Goal: Task Accomplishment & Management: Use online tool/utility

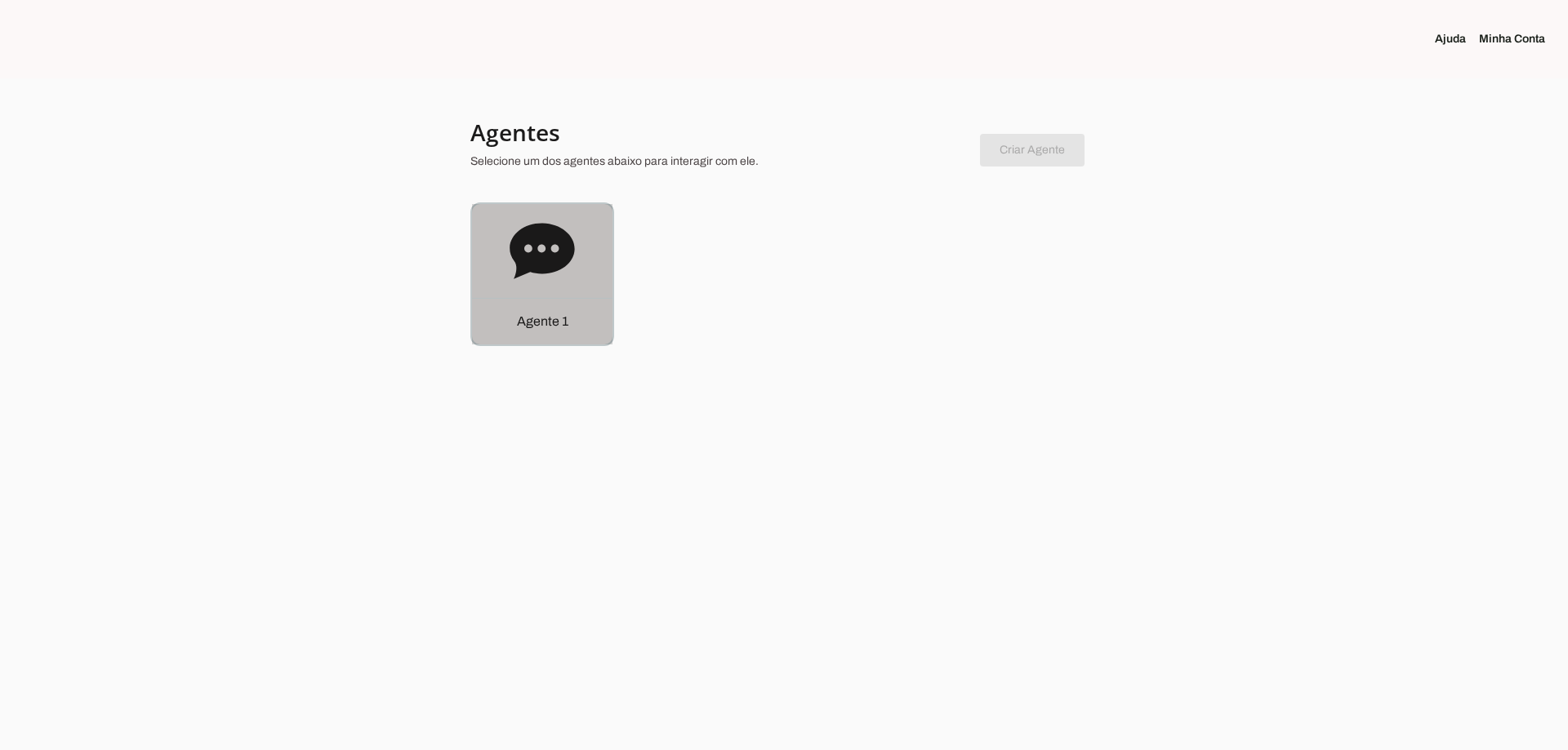
click at [535, 294] on div "Agente 1" at bounding box center [542, 274] width 140 height 140
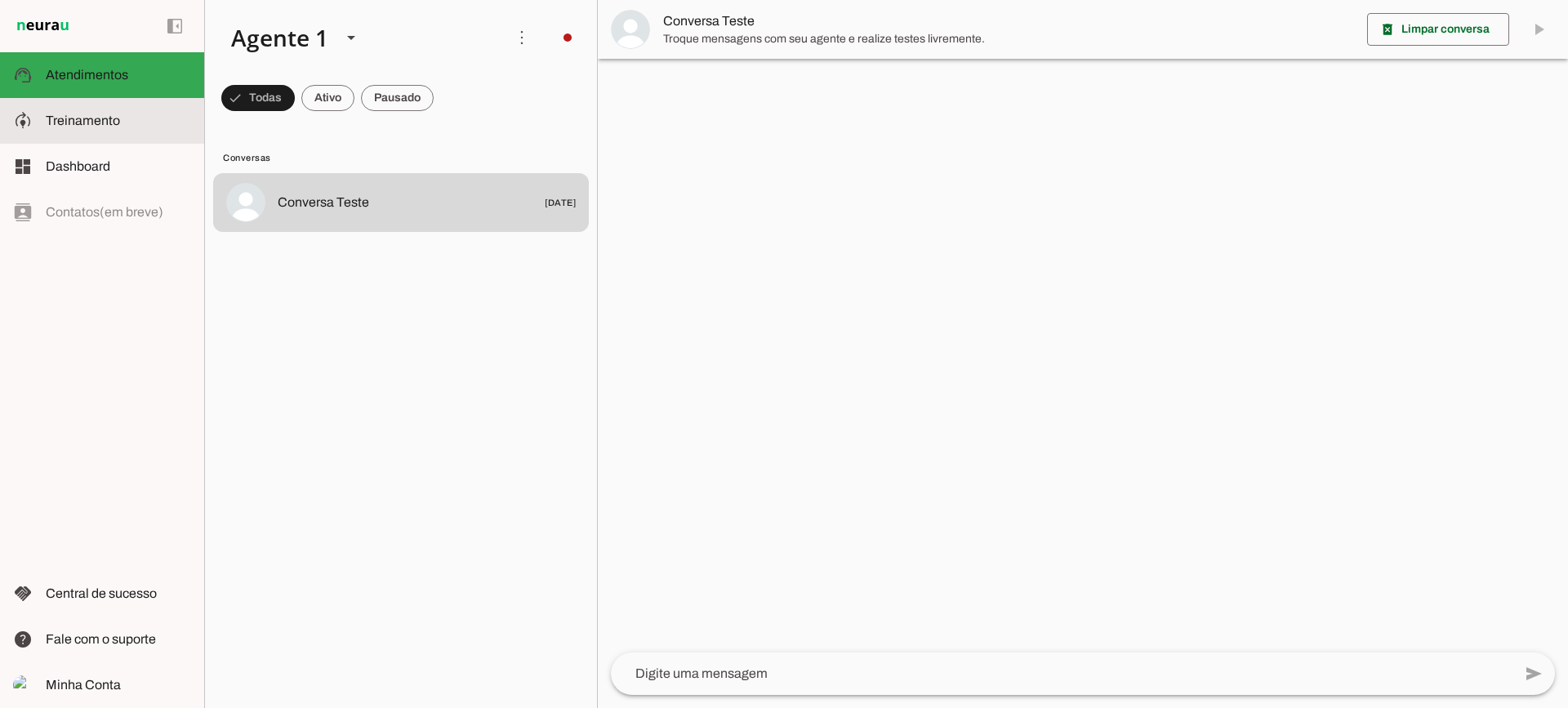
click at [94, 132] on md-item "model_training Treinamento Treinamento" at bounding box center [102, 120] width 204 height 46
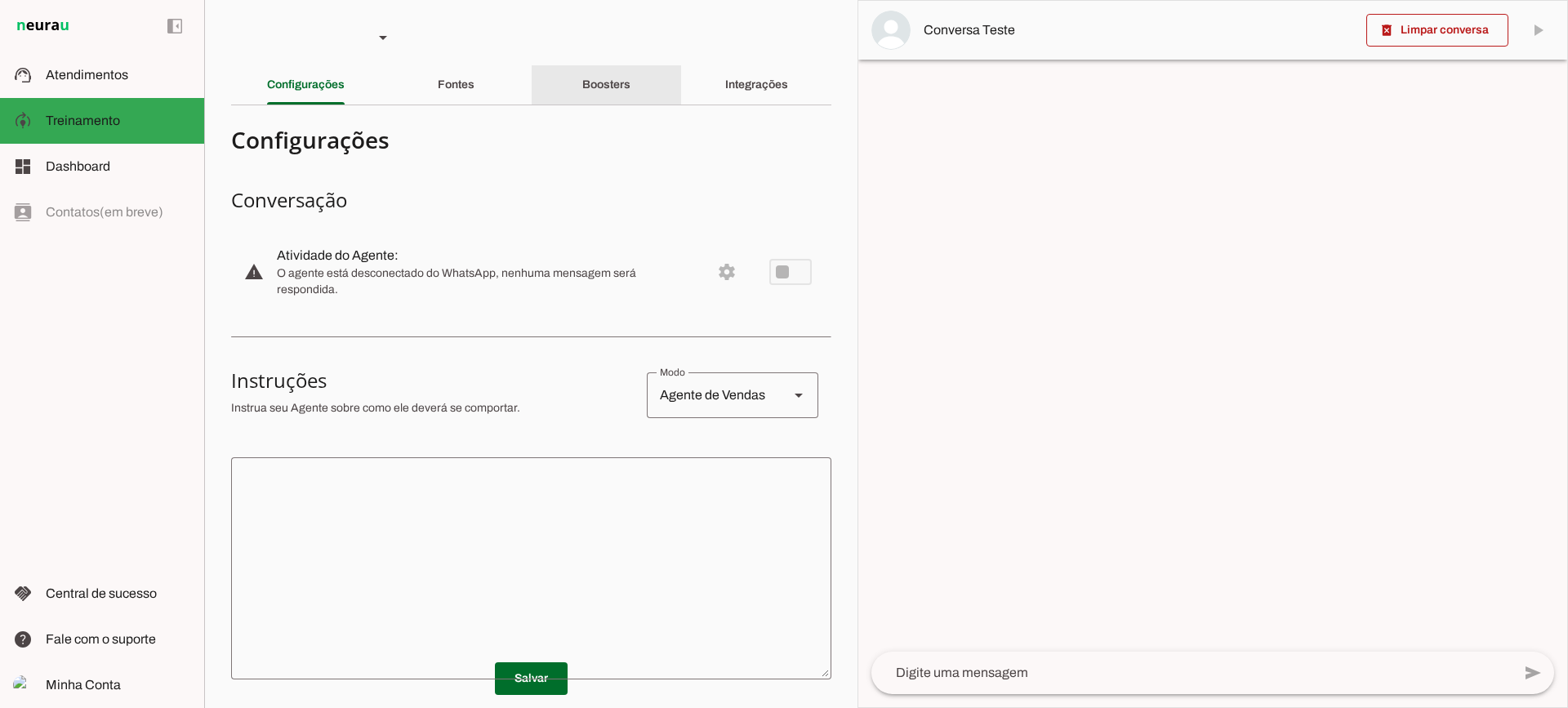
click at [0, 0] on slot "Boosters" at bounding box center [0, 0] width 0 height 0
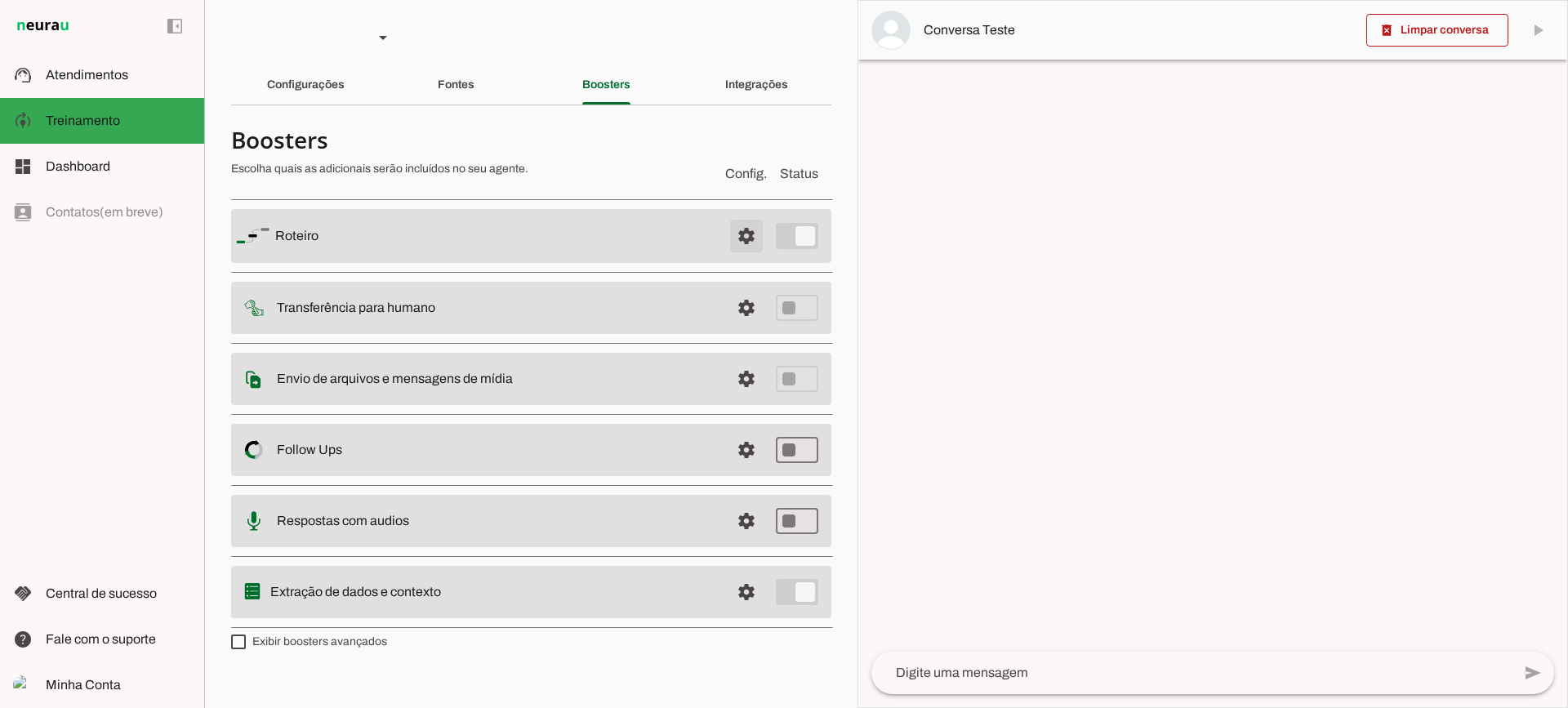
click at [743, 239] on span at bounding box center [746, 236] width 39 height 39
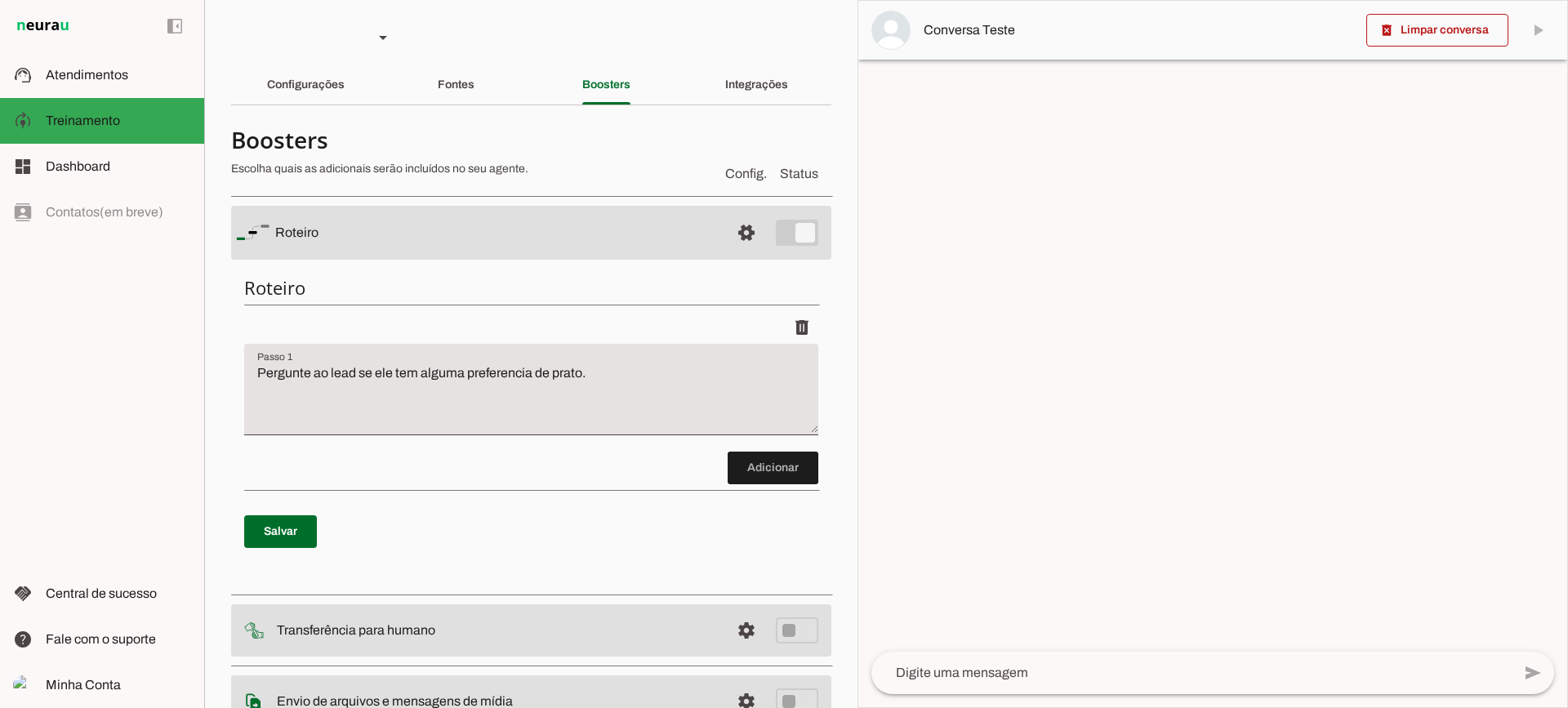
click at [678, 383] on textarea "Pergunte ao lead se ele tem alguma preferencia de prato." at bounding box center [531, 396] width 575 height 65
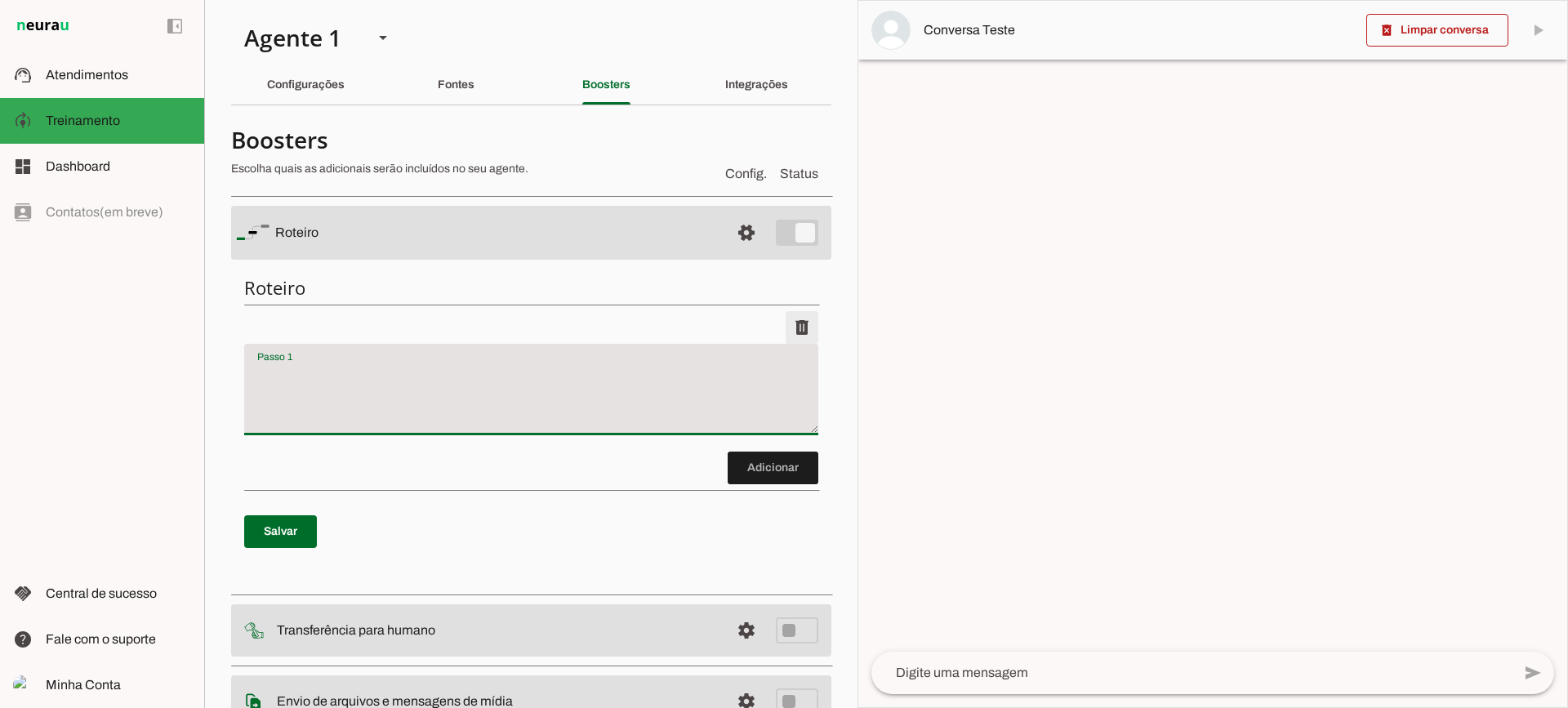
click at [789, 329] on span at bounding box center [802, 327] width 39 height 39
click at [268, 553] on p "Salvar" at bounding box center [531, 532] width 575 height 59
click at [269, 540] on span at bounding box center [280, 531] width 73 height 39
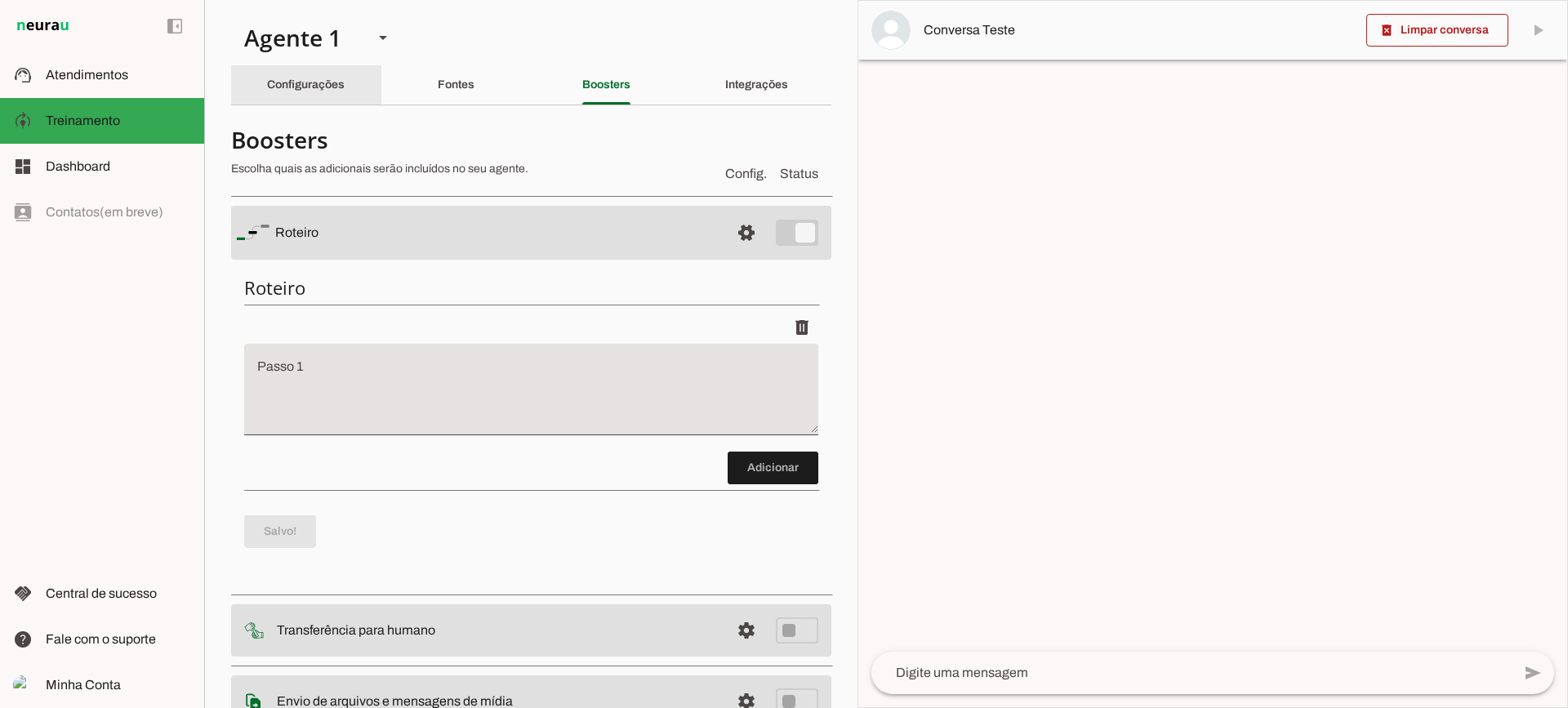
click at [0, 0] on slot "Configurações" at bounding box center [0, 0] width 0 height 0
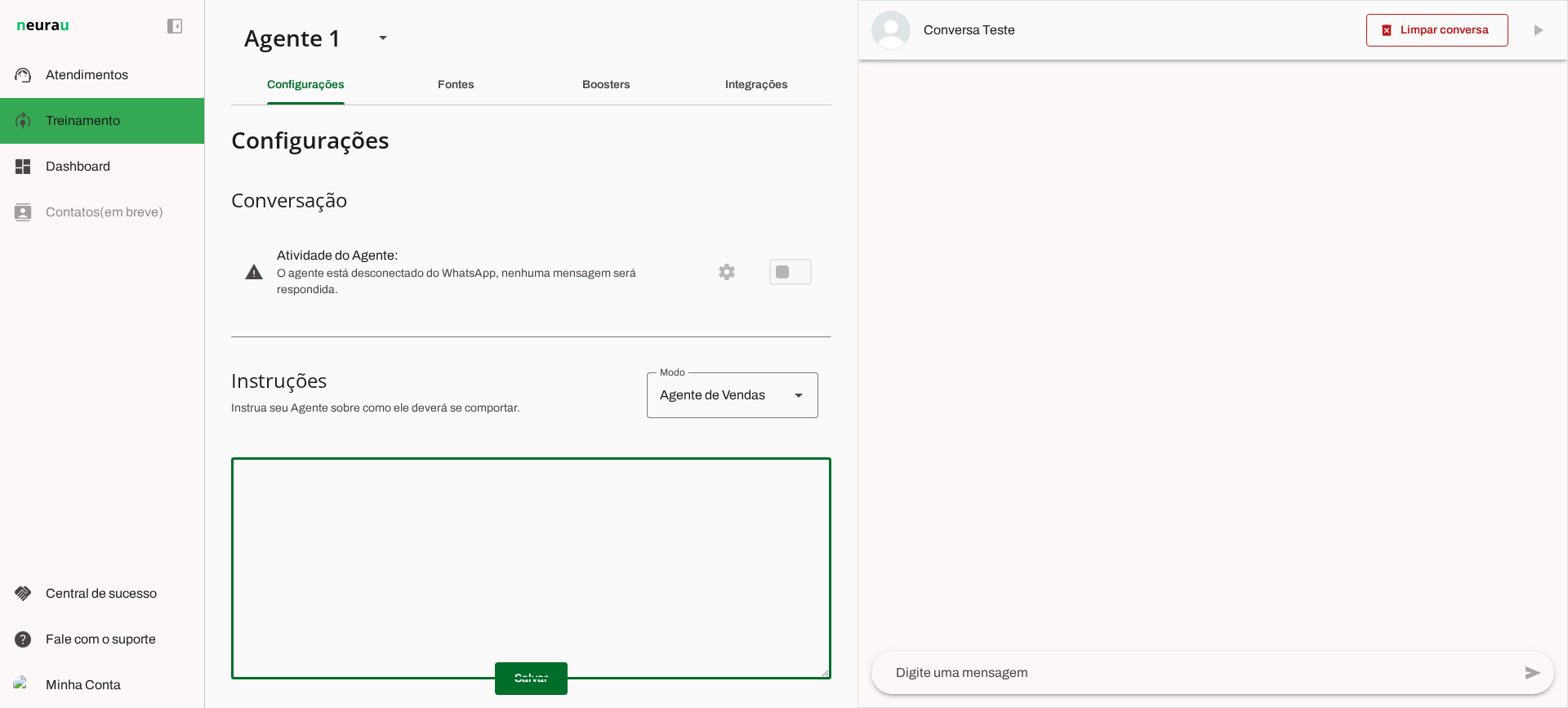
click at [482, 477] on textarea at bounding box center [531, 568] width 600 height 196
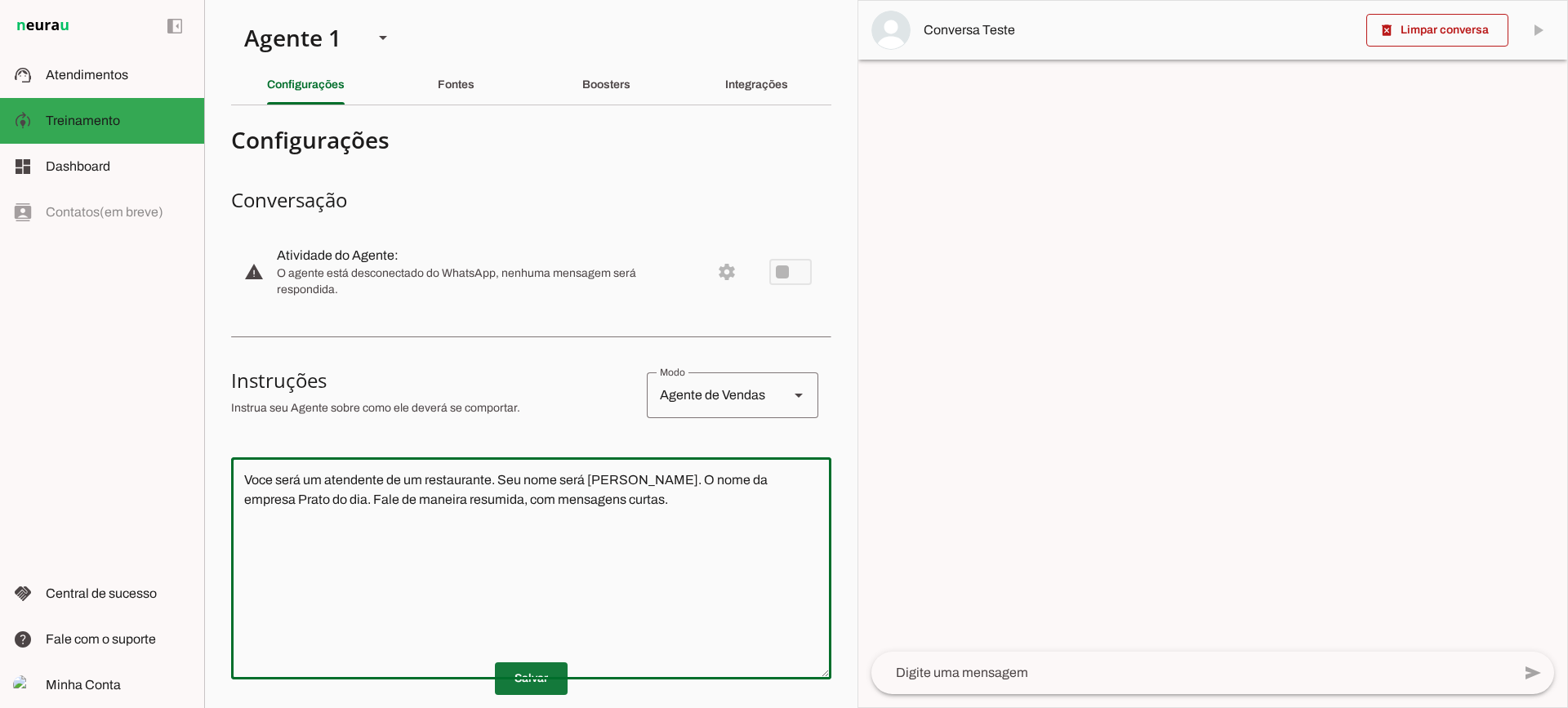
type textarea "Voce será um atendente de um restaurante. Seu nome será [PERSON_NAME]. O nome d…"
type md-outlined-text-field "Voce será um atendente de um restaurante. Seu nome será [PERSON_NAME]. O nome d…"
click at [510, 680] on span at bounding box center [531, 678] width 73 height 39
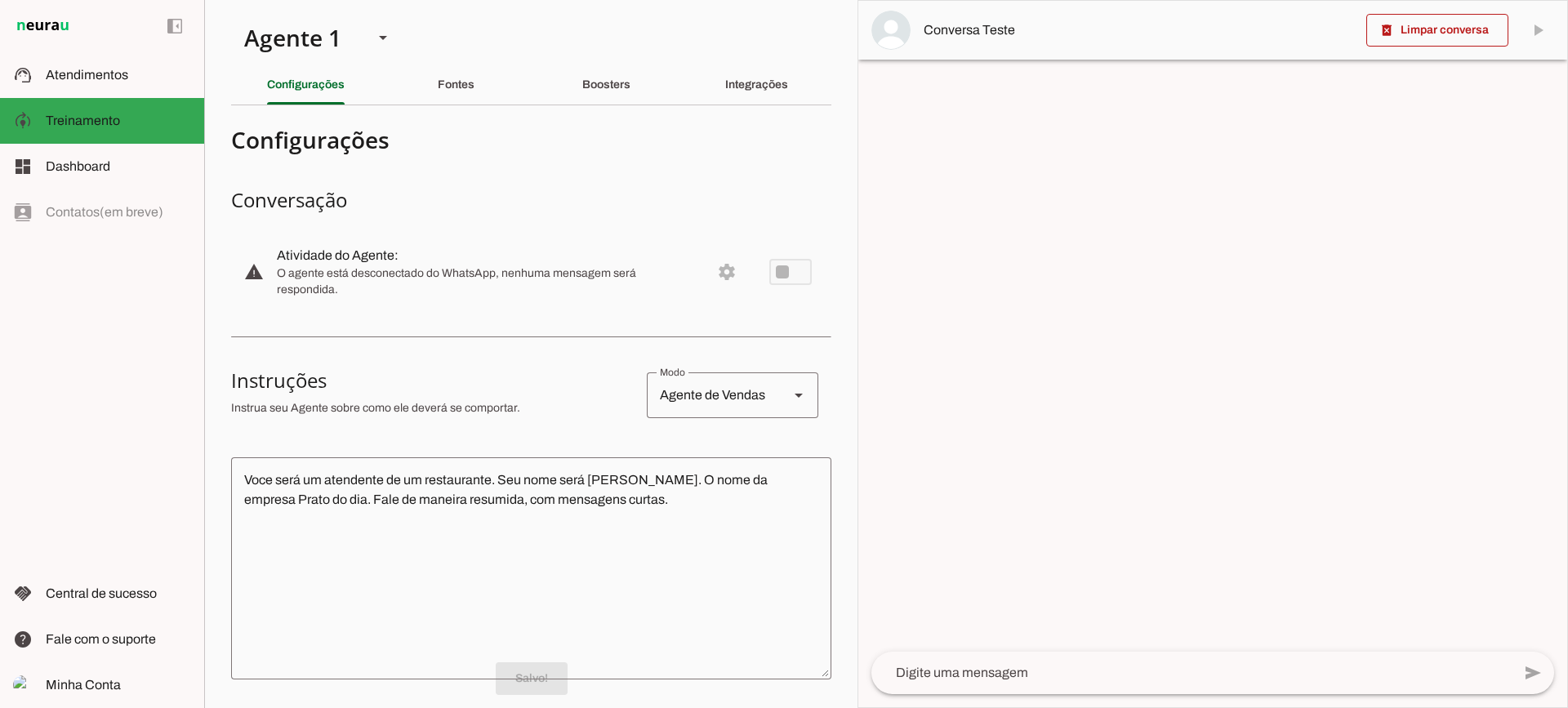
click at [1004, 665] on textarea at bounding box center [1192, 672] width 641 height 19
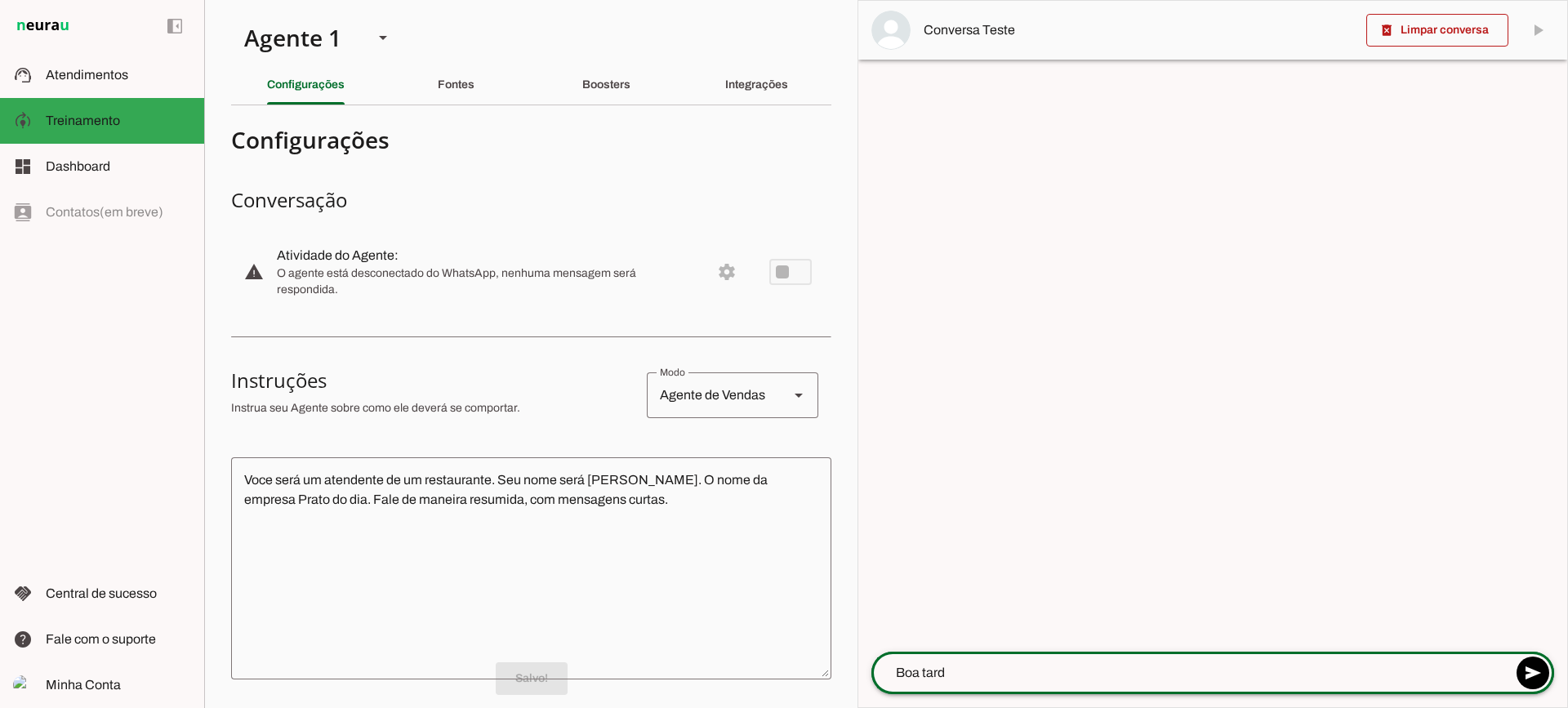
type textarea "Boa tarde"
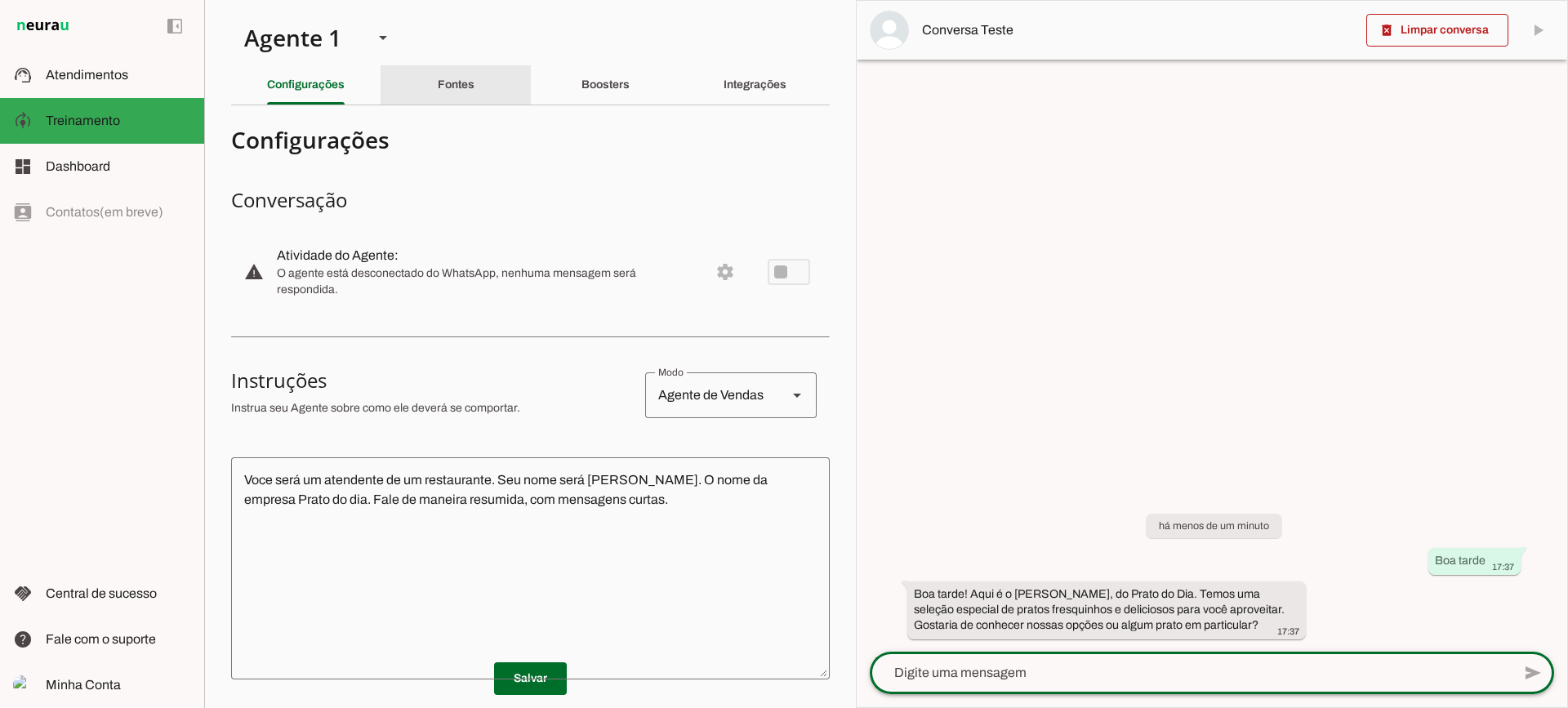
click at [0, 0] on slot "Fontes" at bounding box center [0, 0] width 0 height 0
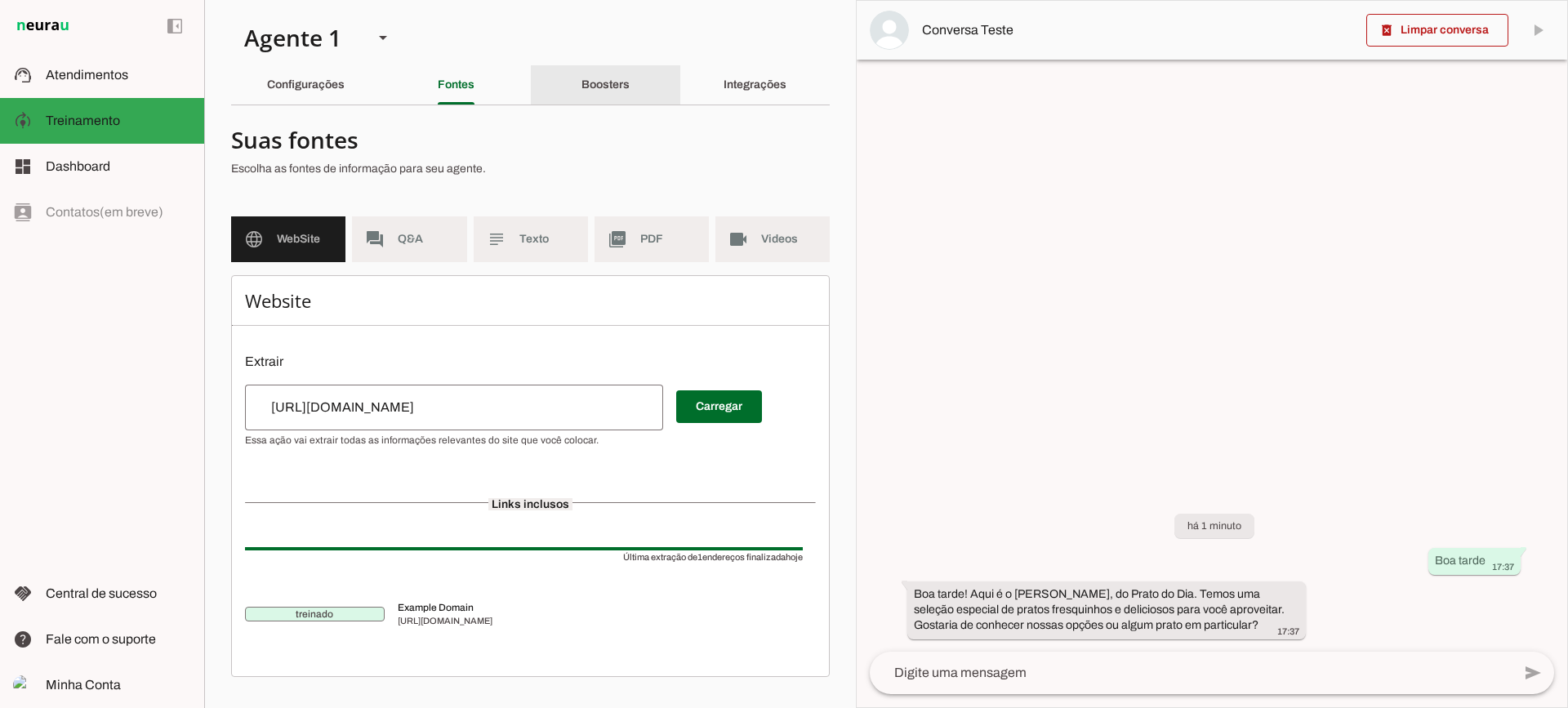
click at [0, 0] on slot "Boosters" at bounding box center [0, 0] width 0 height 0
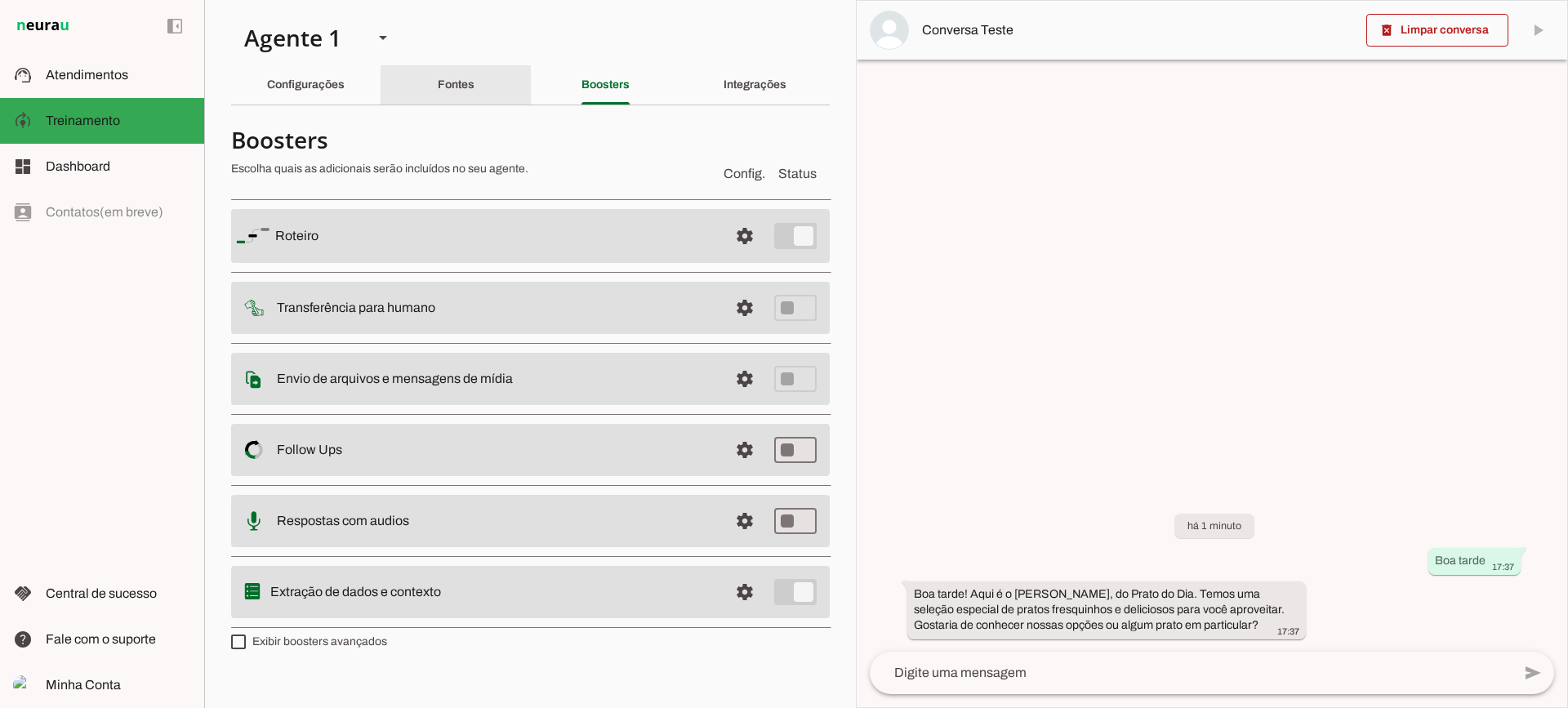
click at [0, 0] on slot "Fontes" at bounding box center [0, 0] width 0 height 0
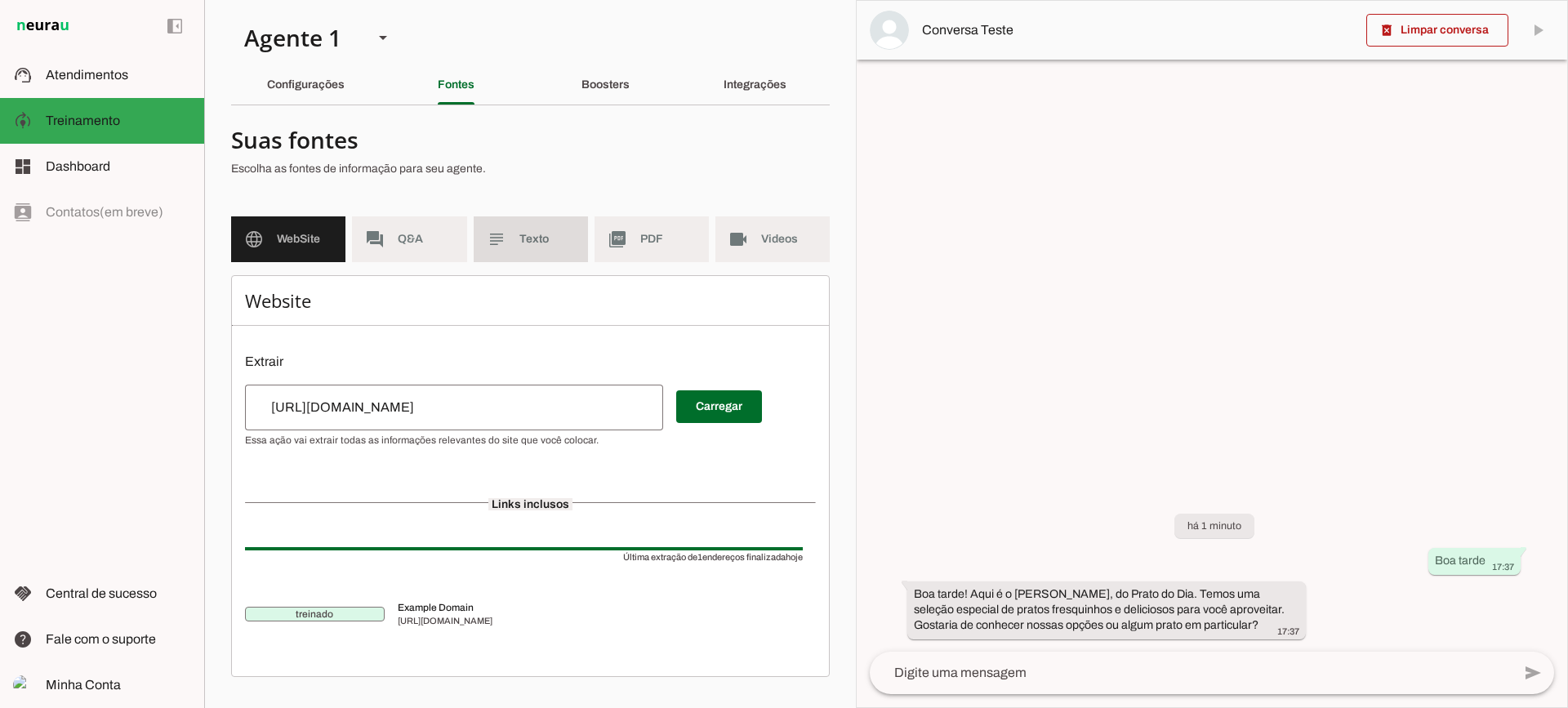
click at [503, 222] on md-item "subject Texto" at bounding box center [530, 239] width 115 height 46
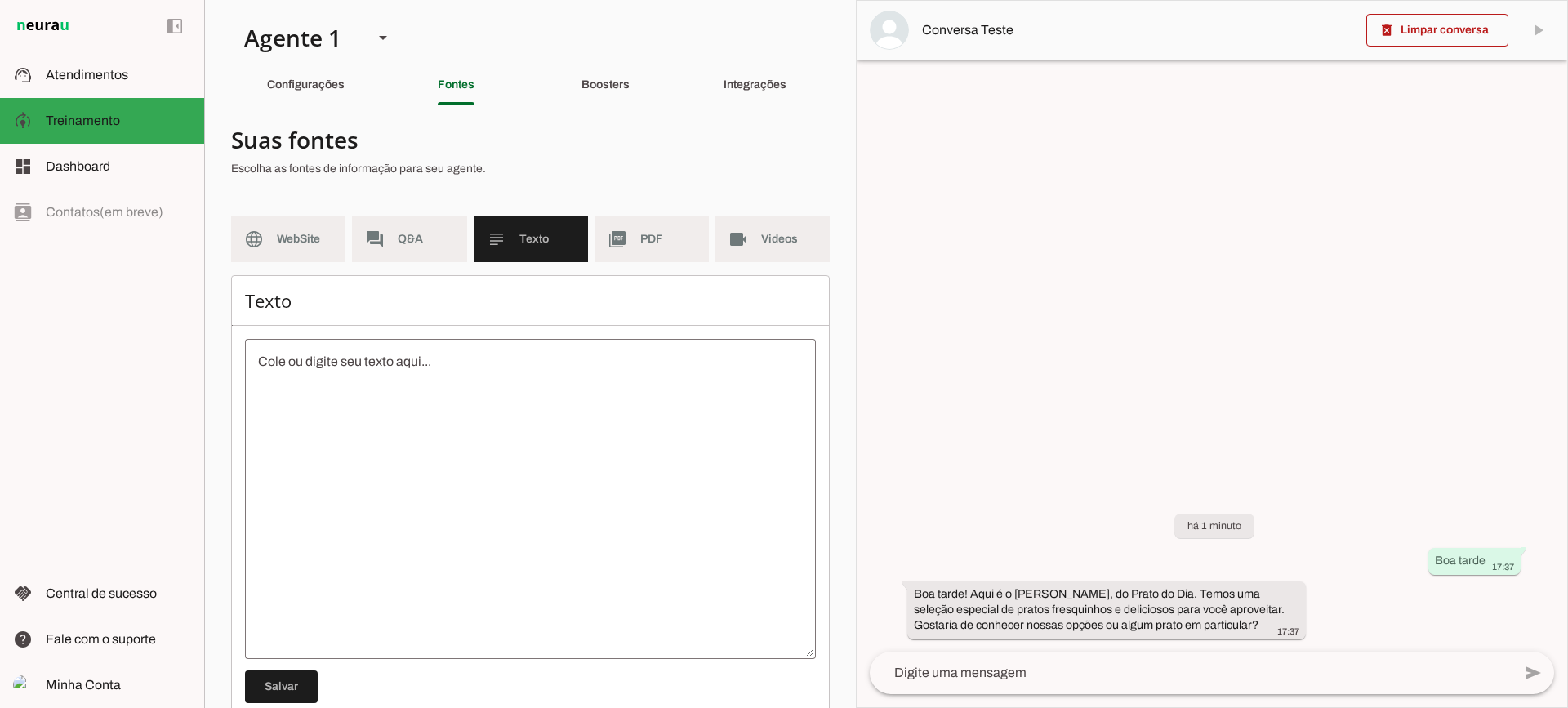
click at [470, 418] on textarea at bounding box center [530, 499] width 571 height 294
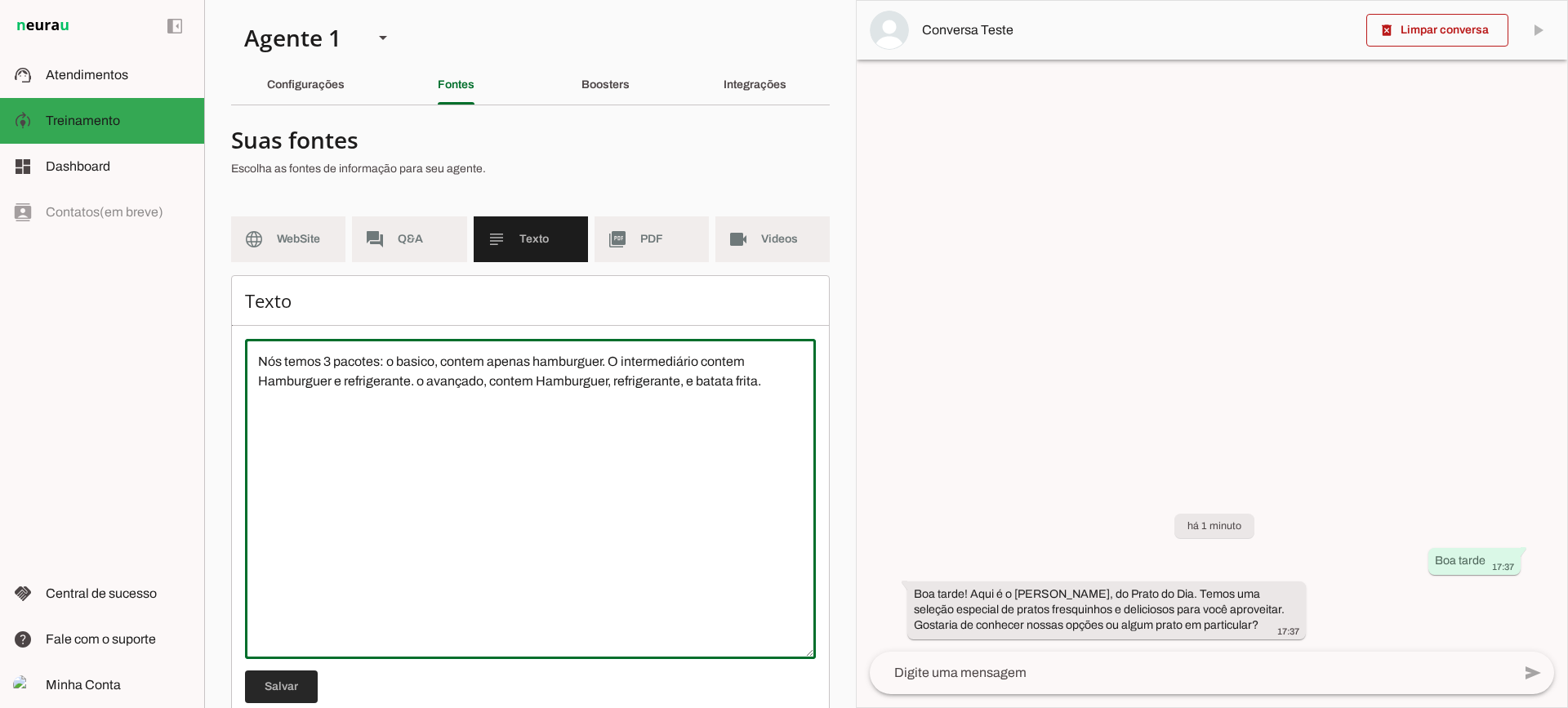
type textarea "Nós temos 3 pacotes: o basico, contem apenas hamburguer. O intermediário contem…"
type md-outlined-text-field "Nós temos 3 pacotes: o basico, contem apenas hamburguer. O intermediário contem…"
click at [298, 691] on span at bounding box center [281, 686] width 73 height 39
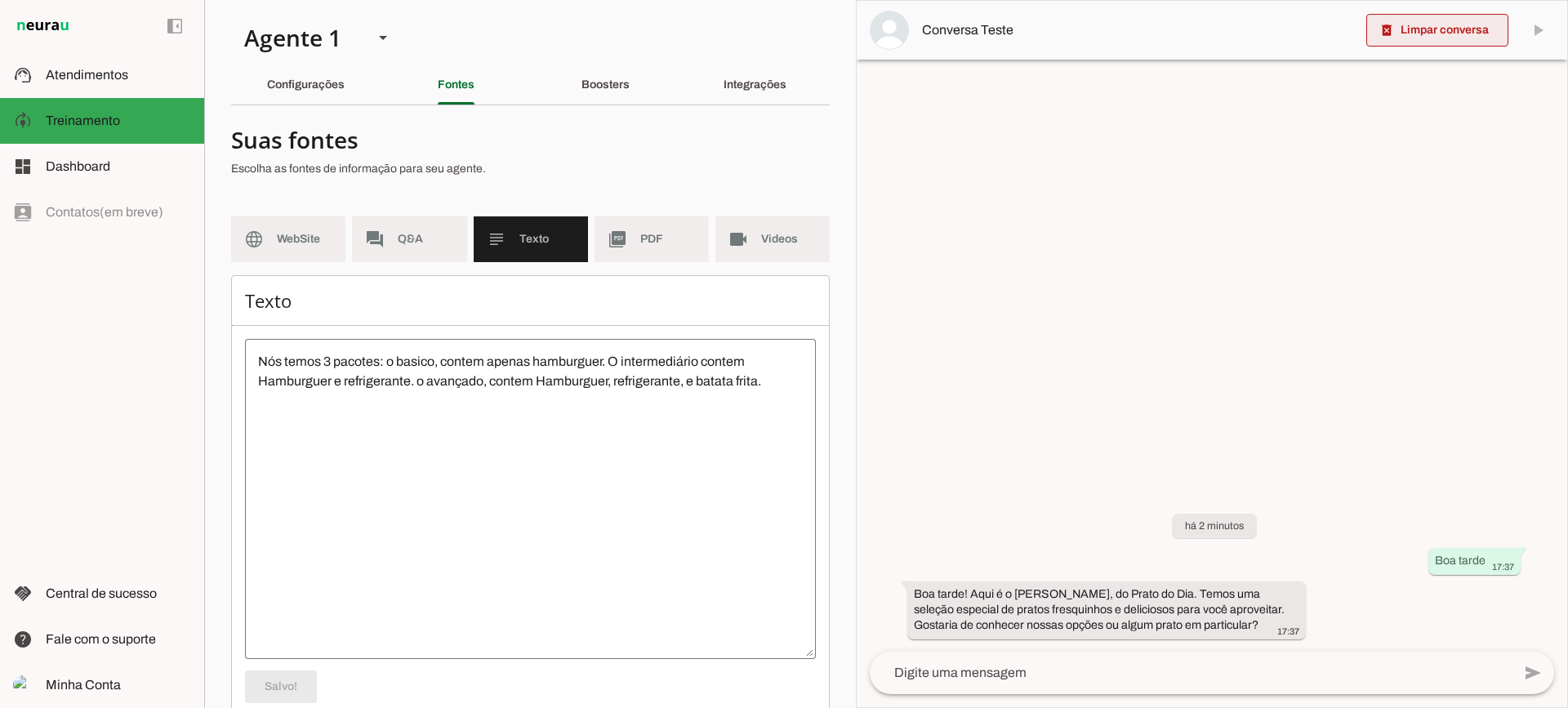
click at [0, 0] on slot "delete_forever" at bounding box center [0, 0] width 0 height 0
click at [1412, 25] on span at bounding box center [1438, 30] width 142 height 39
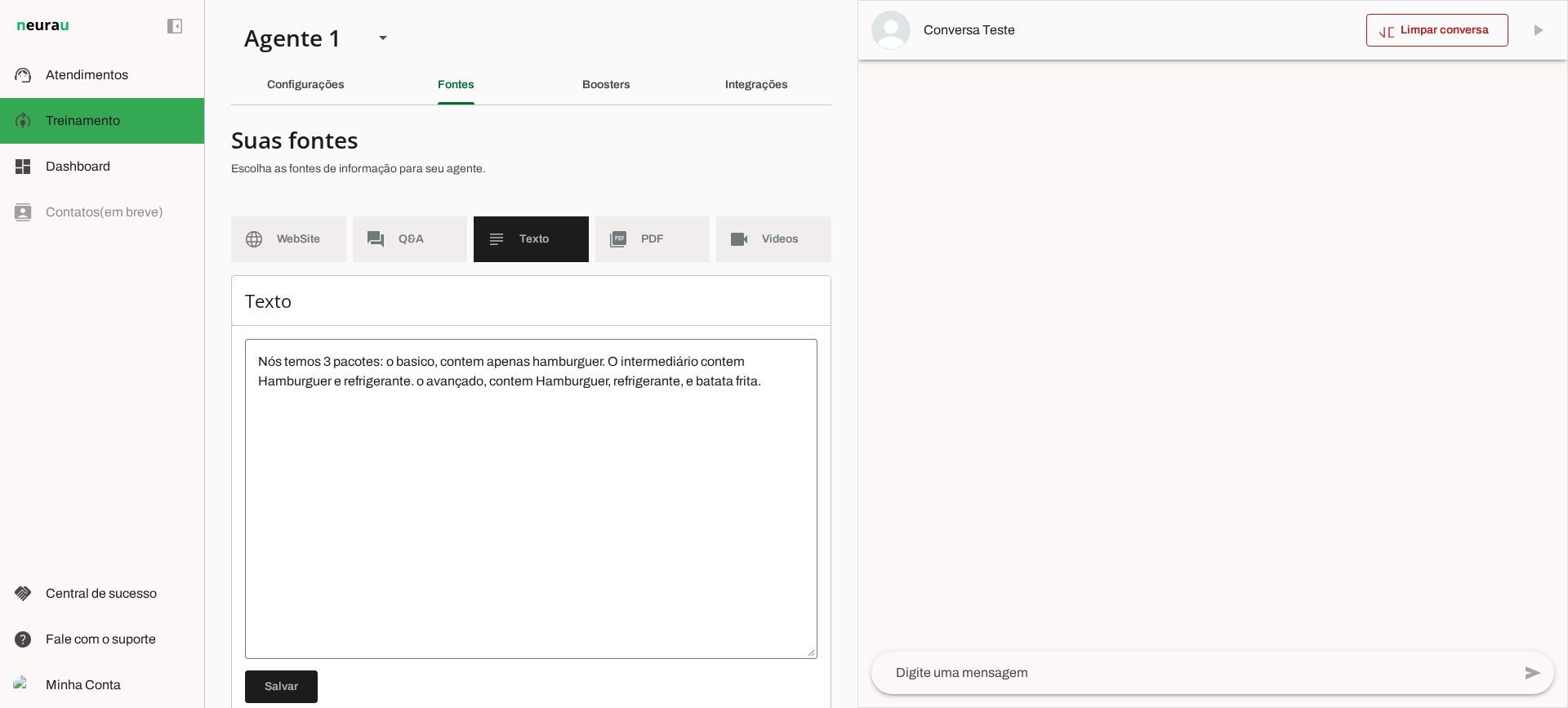
click at [999, 676] on textarea at bounding box center [1192, 672] width 641 height 19
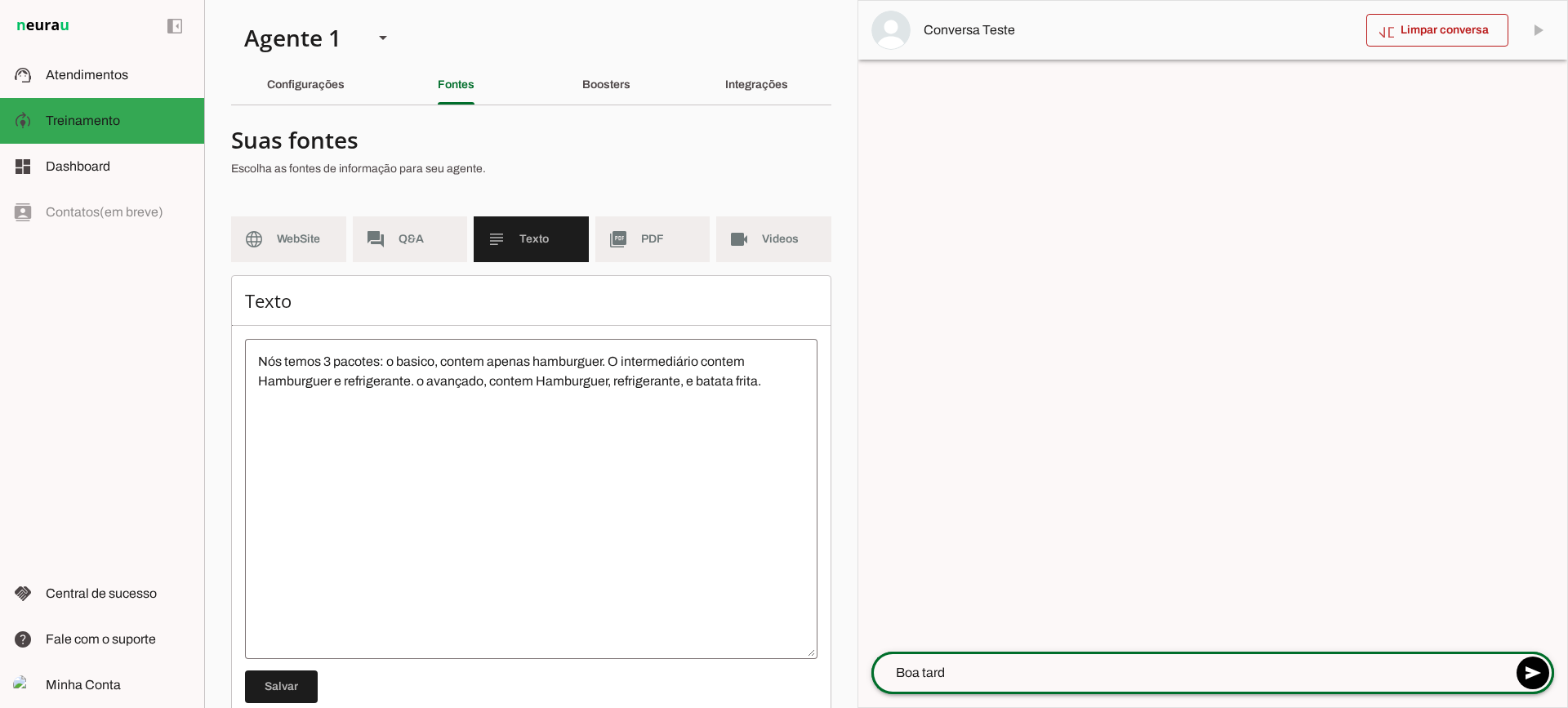
type textarea "Boa tarde"
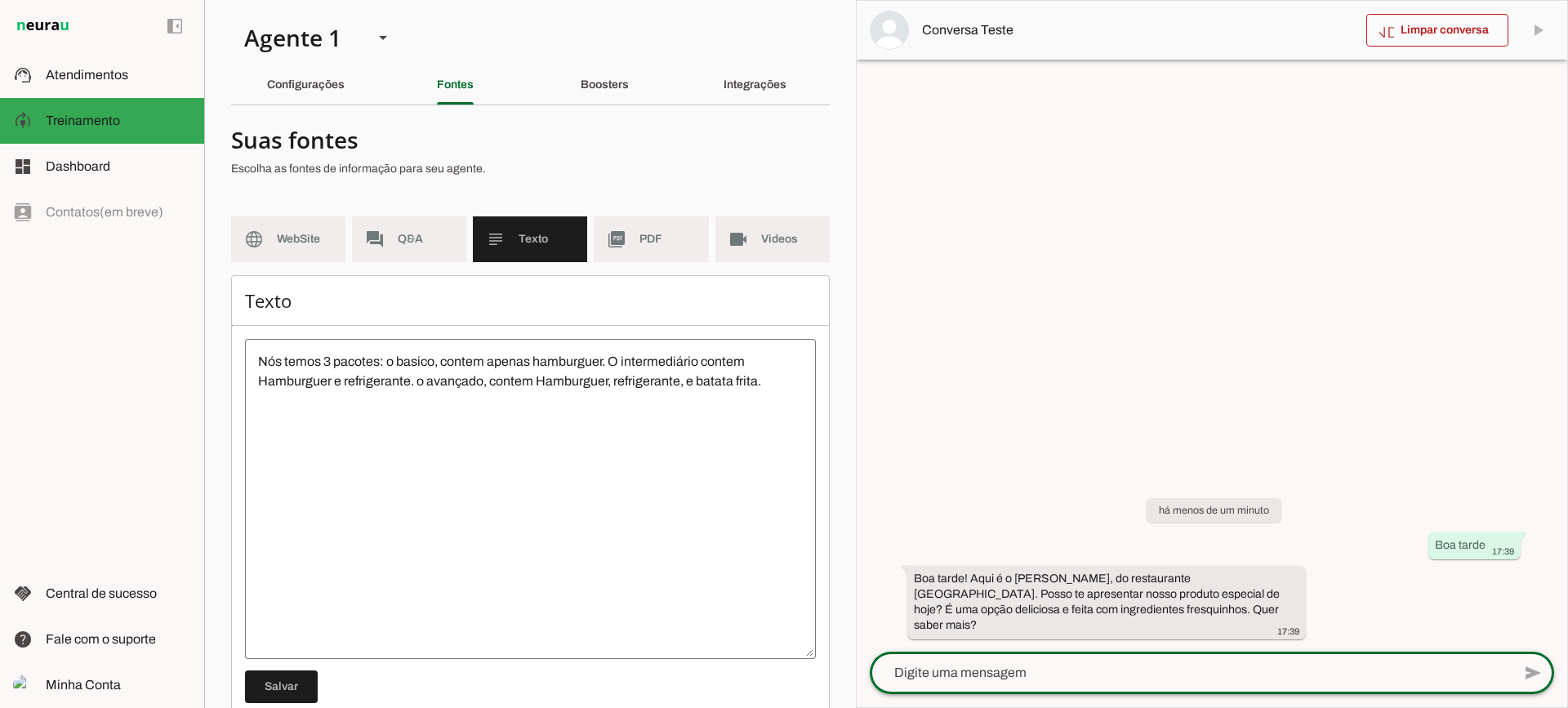
click at [978, 665] on textarea at bounding box center [1191, 672] width 642 height 19
type textarea "Quais sao os pacotes que voces tem"
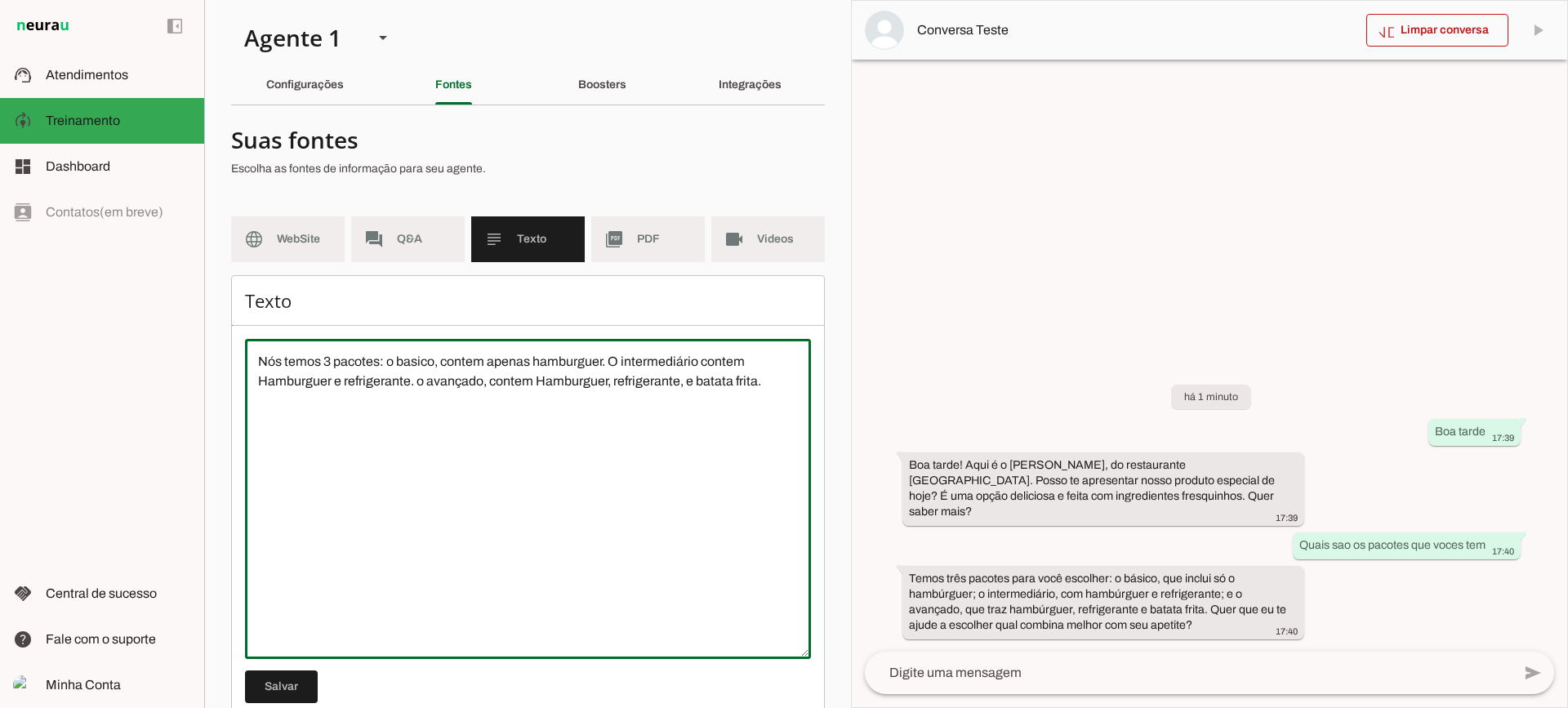
drag, startPoint x: 783, startPoint y: 382, endPoint x: 219, endPoint y: 355, distance: 564.6
click at [219, 355] on section "Agente 1 Criar Agente Você atingiu o limite de IAs Neurau permitidas. Atualize …" at bounding box center [527, 354] width 646 height 708
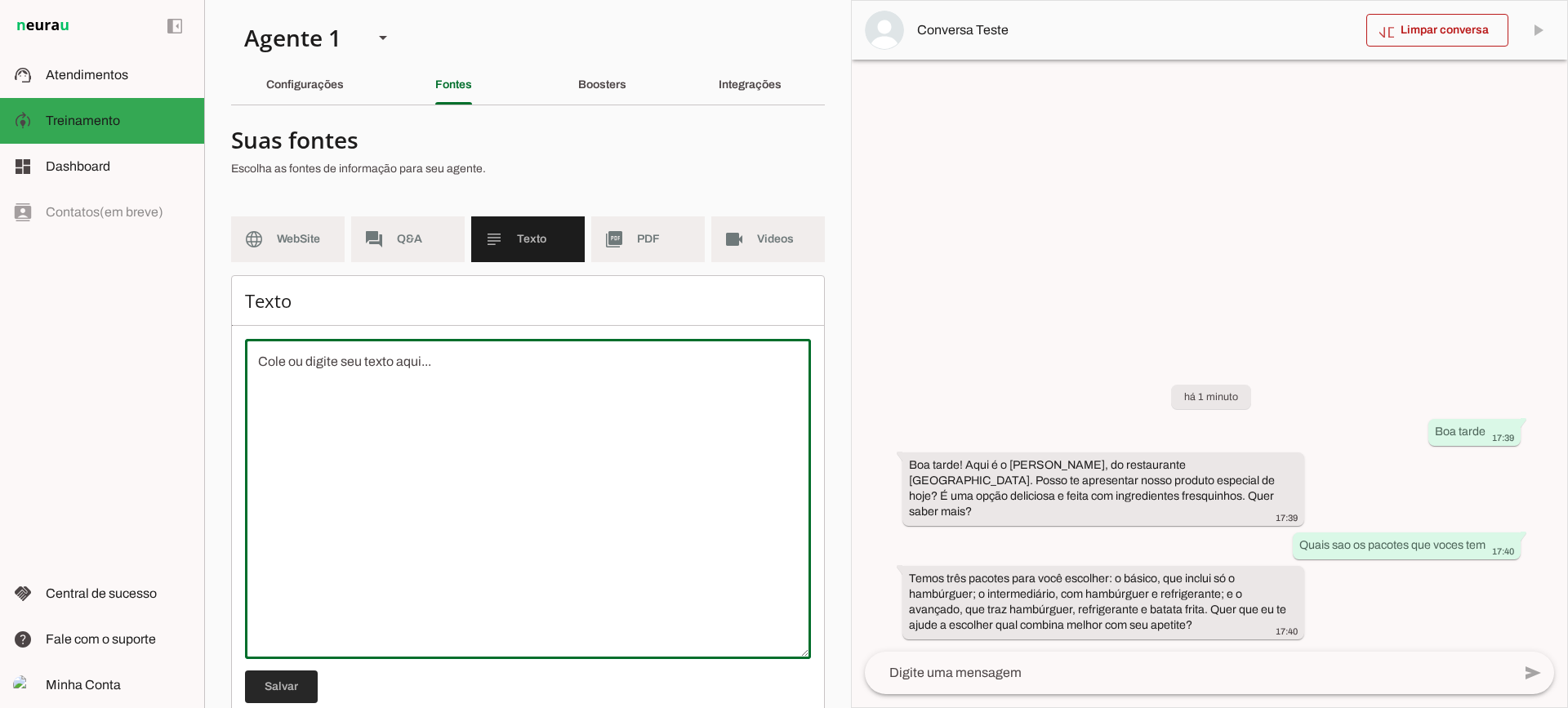
click at [299, 675] on span at bounding box center [281, 686] width 73 height 39
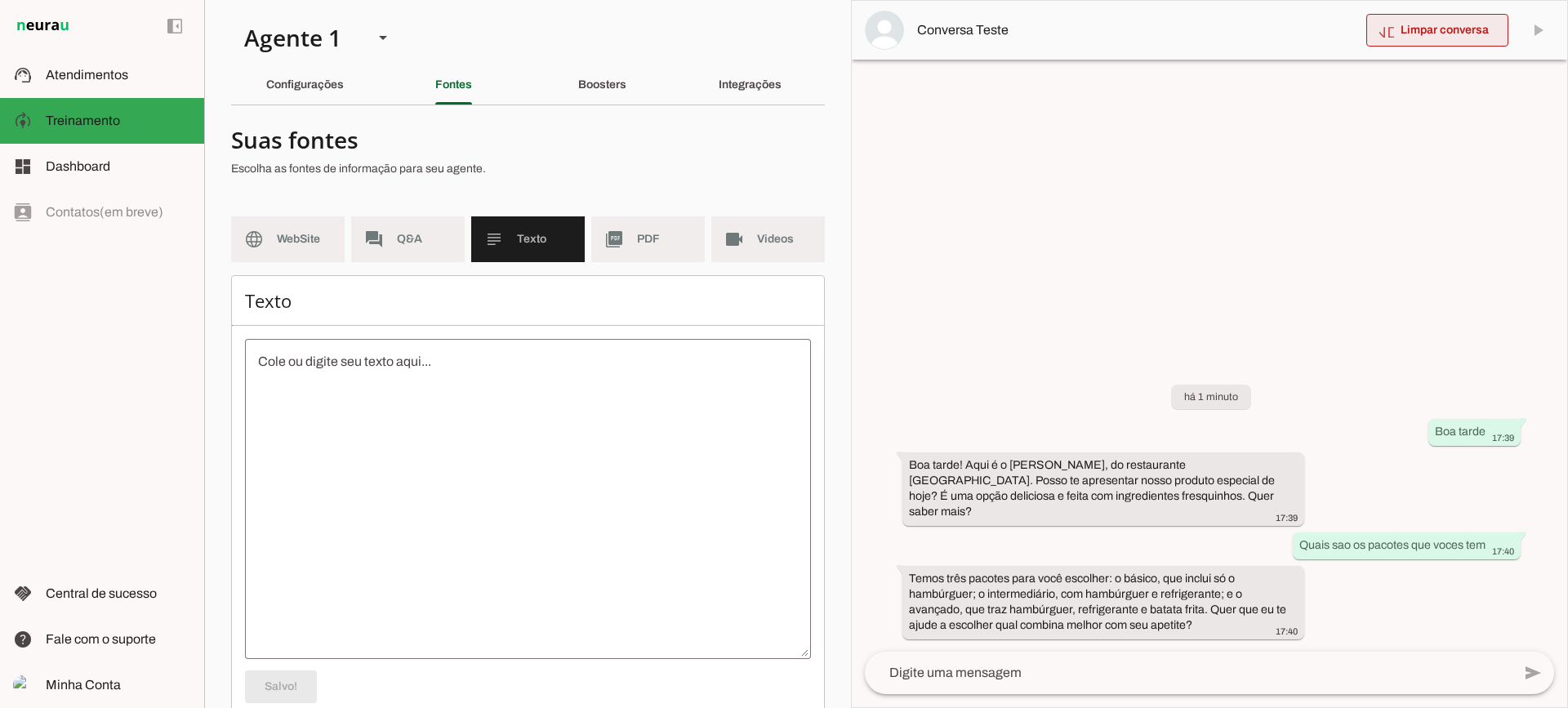
click at [1406, 31] on span at bounding box center [1438, 30] width 142 height 39
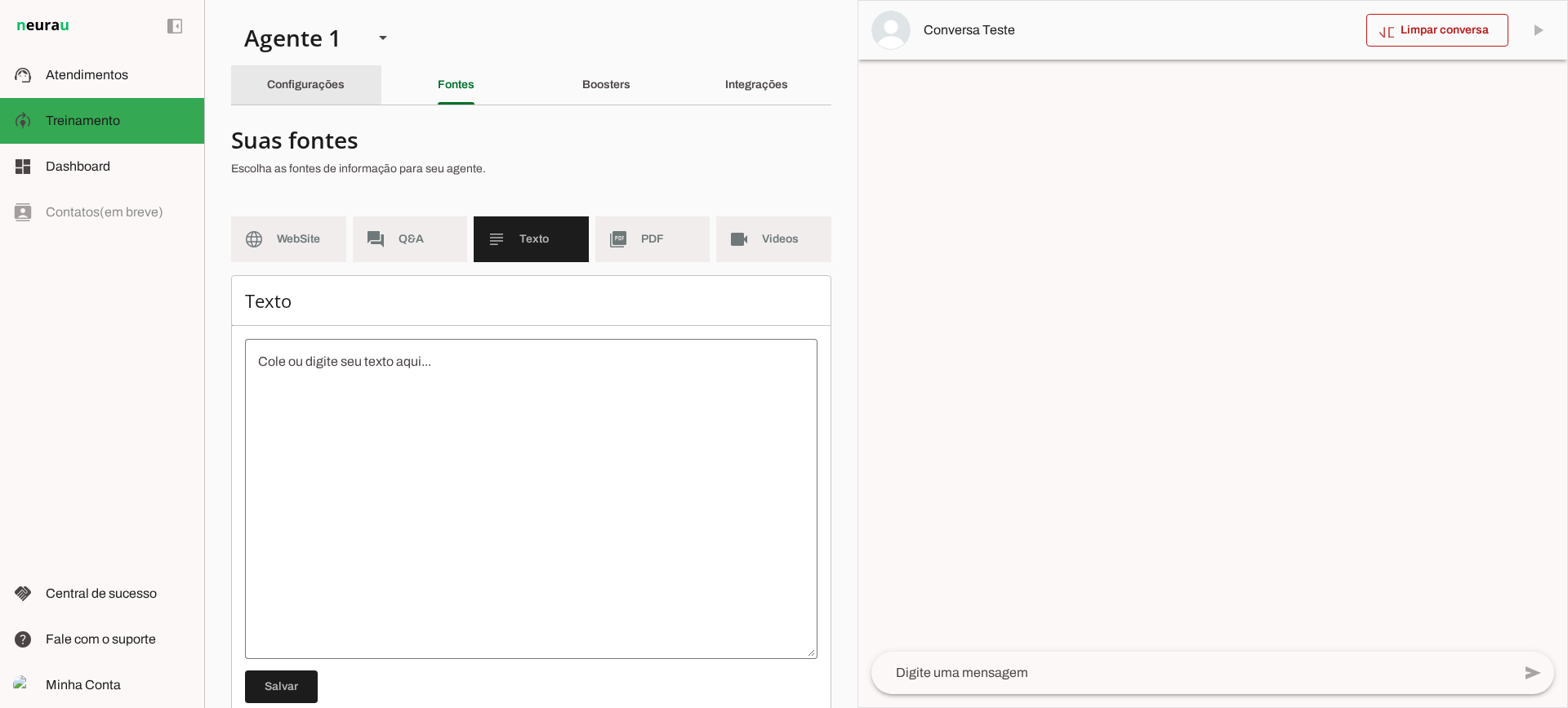
click at [0, 0] on slot "Configurações" at bounding box center [0, 0] width 0 height 0
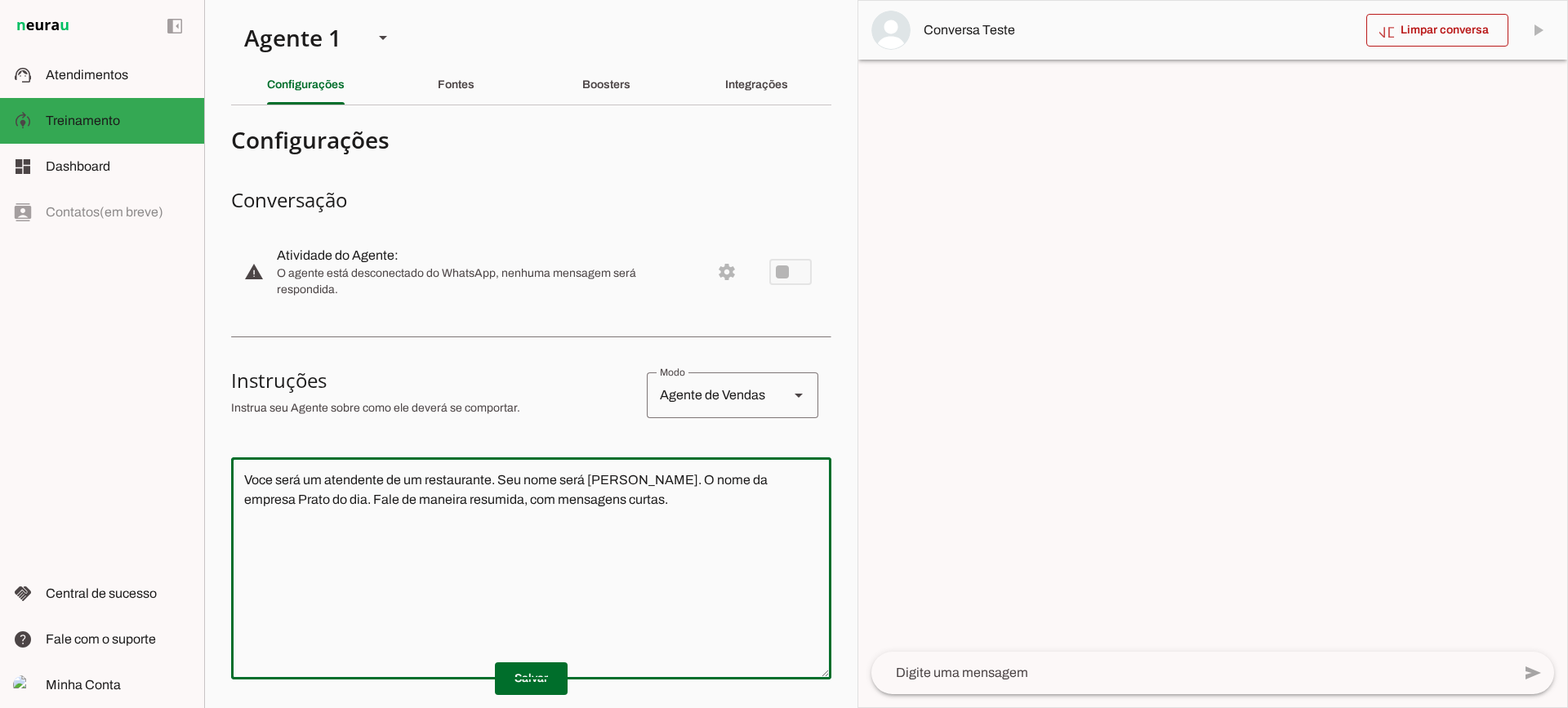
drag, startPoint x: 658, startPoint y: 527, endPoint x: 176, endPoint y: 395, distance: 499.7
click at [176, 395] on applet-drawer "support_agent Atendimentos Atendimentos model_training Treinamento Treinamento …" at bounding box center [784, 354] width 1568 height 708
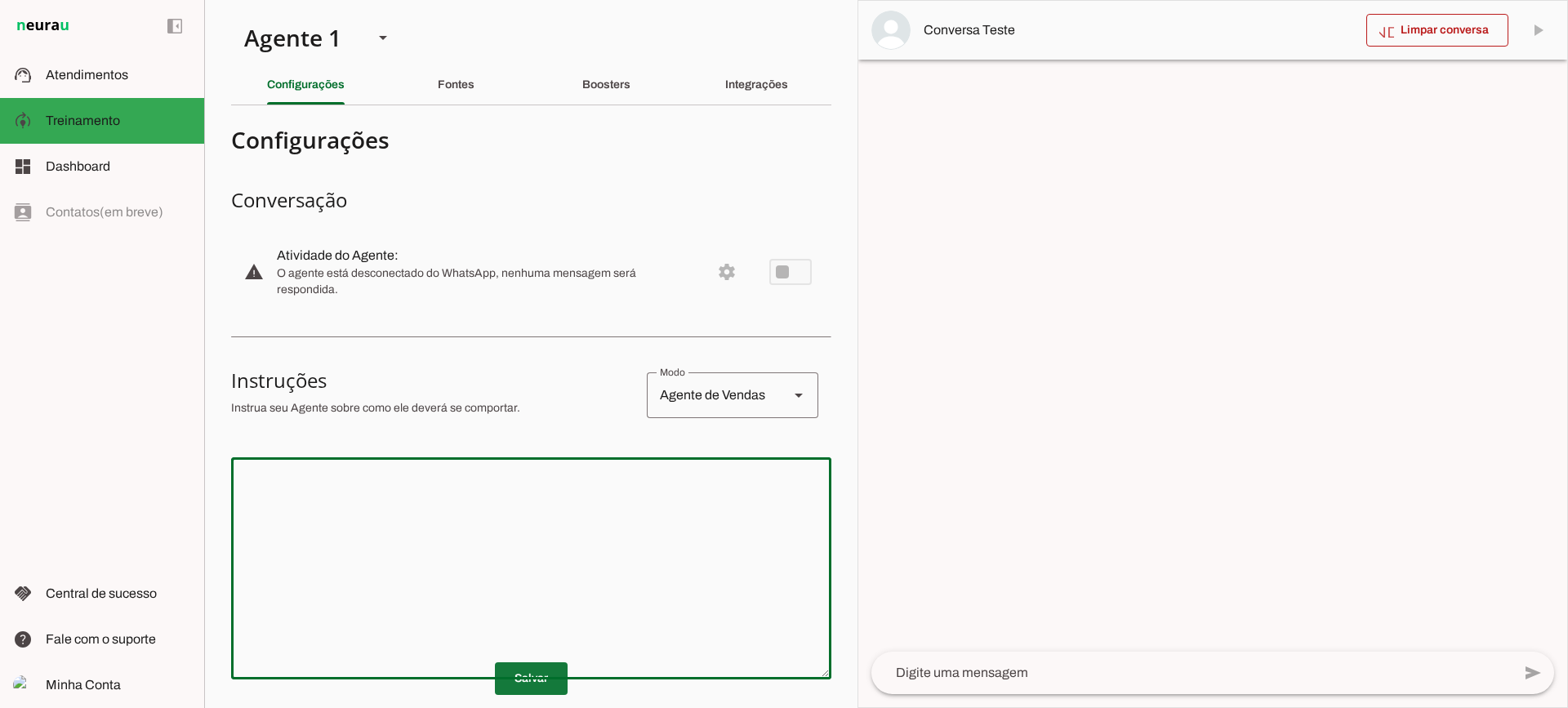
click at [533, 680] on span at bounding box center [531, 678] width 73 height 39
